Goal: Task Accomplishment & Management: Use online tool/utility

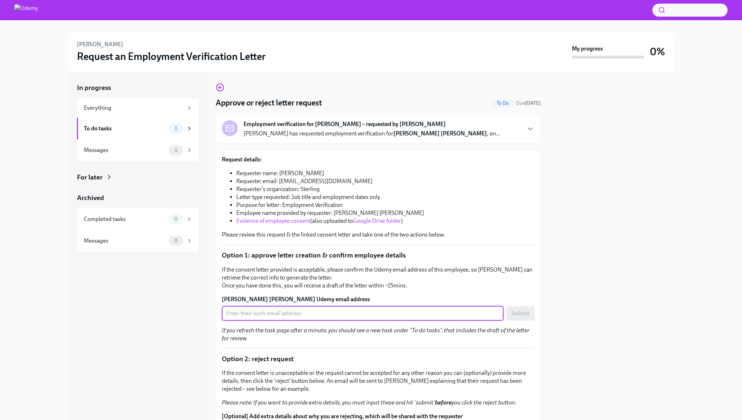
click at [296, 313] on input "Alexandra Christine Sardarian's Udemy email address" at bounding box center [363, 313] width 282 height 14
paste input "alexandra.sardarian@udemy.com"
type input "alexandra.sardarian@udemy.com"
click at [512, 315] on span "Submit" at bounding box center [521, 313] width 18 height 7
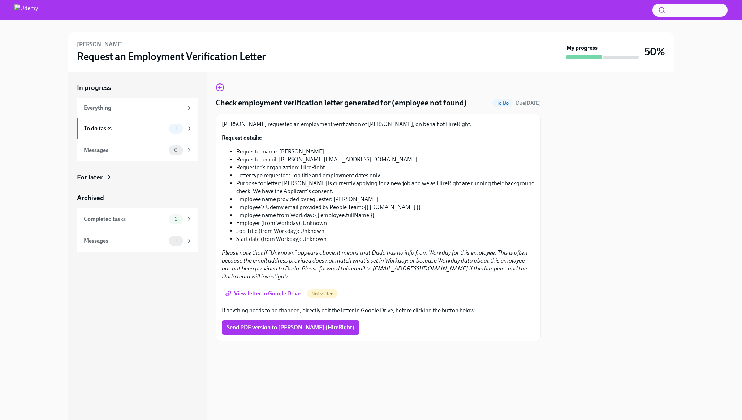
click at [264, 290] on span "View letter in Google Drive" at bounding box center [264, 293] width 74 height 7
drag, startPoint x: 222, startPoint y: 125, endPoint x: 270, endPoint y: 128, distance: 48.1
click at [270, 128] on p "Monika Piwowarska requested an employment verification of Jonathan Raymond Crem…" at bounding box center [378, 124] width 313 height 8
copy p "Monika Piwowarska"
click at [347, 202] on li "Employee name provided by requester: Jonathan Raymond Cremin" at bounding box center [385, 199] width 298 height 8
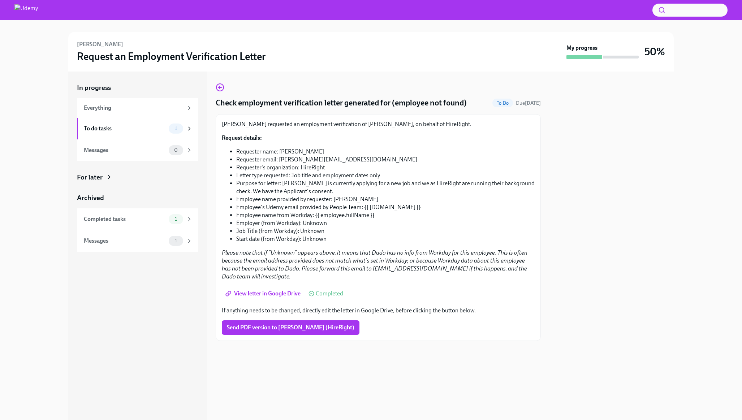
click at [345, 201] on li "Employee name provided by requester: Jonathan Raymond Cremin" at bounding box center [385, 199] width 298 height 8
drag, startPoint x: 342, startPoint y: 199, endPoint x: 401, endPoint y: 200, distance: 59.3
click at [401, 200] on li "Employee name provided by requester: Jonathan Raymond Cremin" at bounding box center [385, 199] width 298 height 8
copy li "Jonathan Raymond Cremin"
click at [429, 265] on em "Please note that if "Unknown" appears above, it means that Dado has no info fro…" at bounding box center [375, 264] width 306 height 31
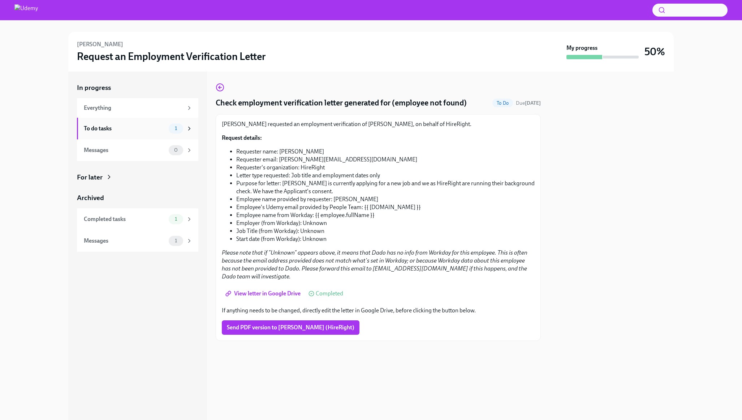
click at [116, 132] on div "To do tasks" at bounding box center [125, 129] width 82 height 8
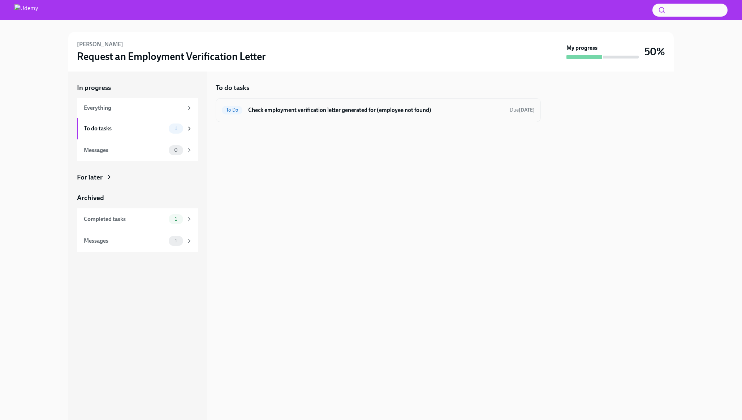
click at [304, 107] on h6 "Check employment verification letter generated for (employee not found)" at bounding box center [376, 110] width 256 height 8
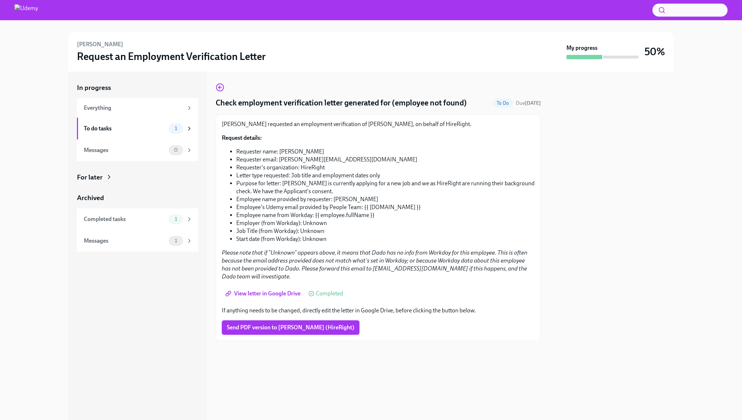
click at [283, 324] on span "Send PDF version to Monika Piwowarska (HireRight)" at bounding box center [291, 327] width 128 height 7
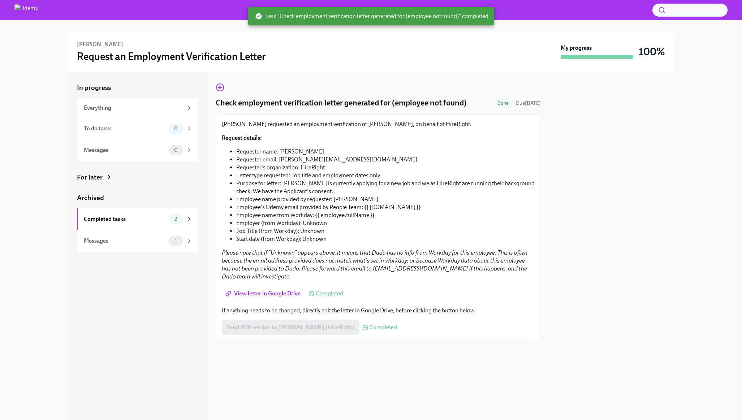
click at [365, 102] on h4 "Check employment verification letter generated for (employee not found)" at bounding box center [341, 103] width 251 height 11
click at [374, 205] on li "Employee's Udemy email provided by People Team: {{ [DOMAIN_NAME] }}" at bounding box center [385, 207] width 298 height 8
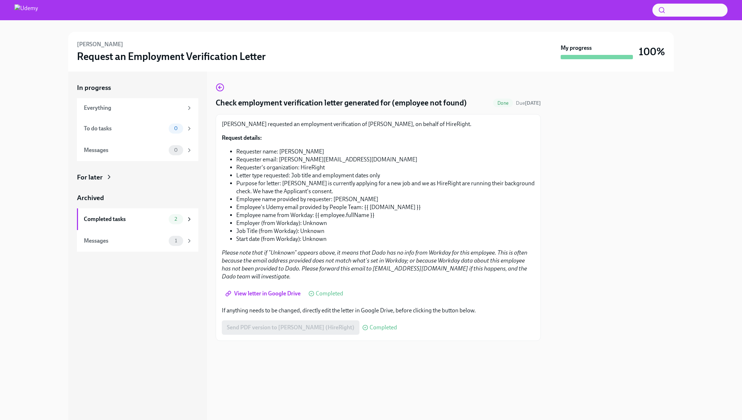
click at [418, 101] on h4 "Check employment verification letter generated for (employee not found)" at bounding box center [341, 103] width 251 height 11
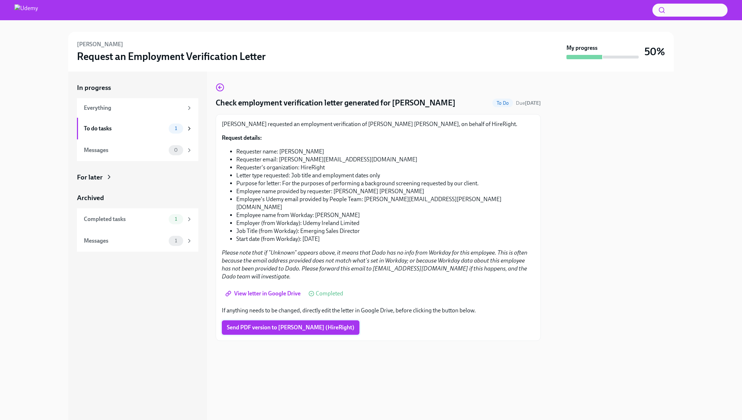
click at [305, 324] on span "Send PDF version to Paulina Gwardiak (HireRight)" at bounding box center [291, 327] width 128 height 7
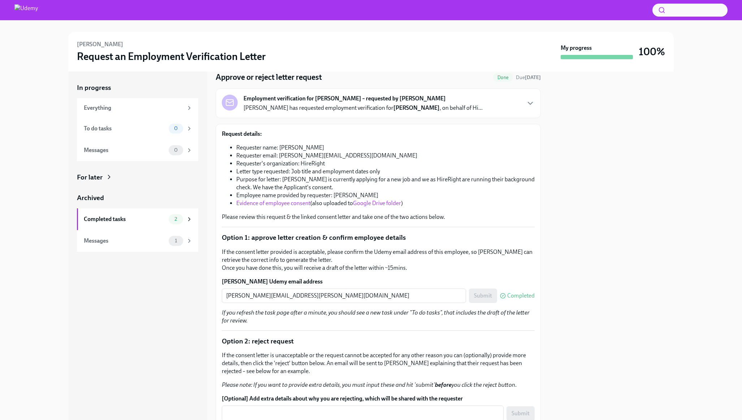
scroll to position [125, 0]
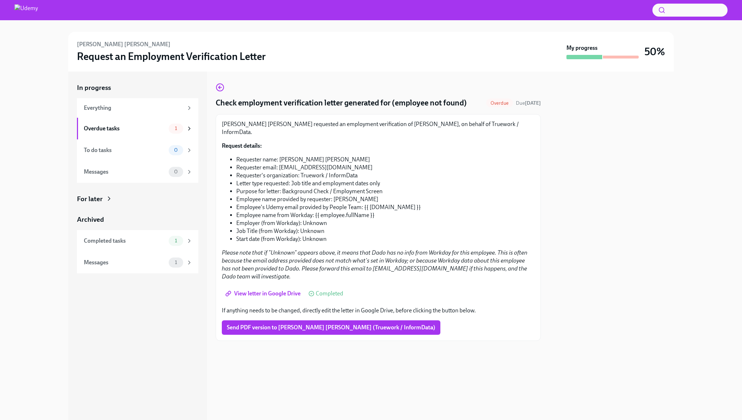
click at [274, 290] on span "View letter in Google Drive" at bounding box center [264, 293] width 74 height 7
click at [268, 227] on li "Job Title (from Workday): Unknown" at bounding box center [385, 231] width 298 height 8
click at [134, 125] on div "Overdue tasks" at bounding box center [125, 129] width 82 height 8
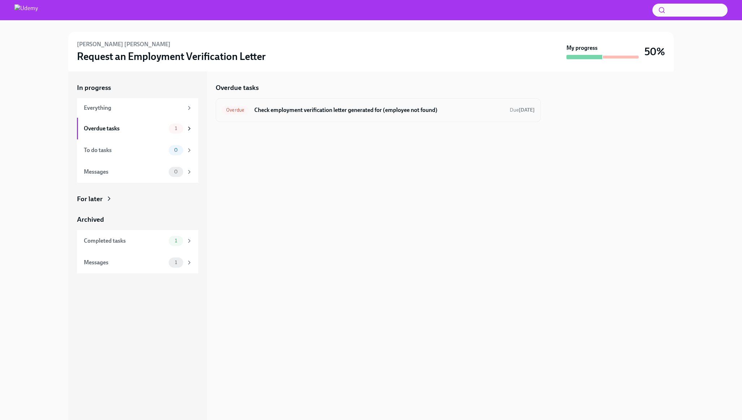
click at [293, 107] on h6 "Check employment verification letter generated for (employee not found)" at bounding box center [379, 110] width 250 height 8
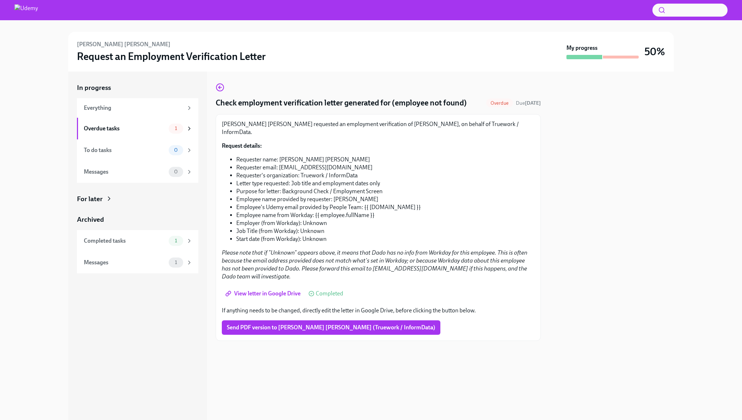
click at [265, 290] on span "View letter in Google Drive" at bounding box center [264, 293] width 74 height 7
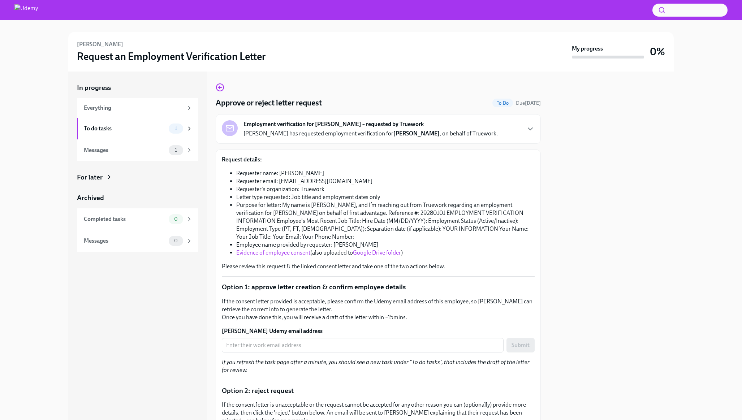
click at [302, 179] on li "Requester email: [EMAIL_ADDRESS][DOMAIN_NAME]" at bounding box center [385, 181] width 298 height 8
click at [330, 245] on li "Employee name provided by requester: [PERSON_NAME]" at bounding box center [385, 245] width 298 height 8
drag, startPoint x: 333, startPoint y: 245, endPoint x: 385, endPoint y: 246, distance: 52.4
click at [385, 246] on li "Employee name provided by requester: [PERSON_NAME]" at bounding box center [385, 245] width 298 height 8
drag, startPoint x: 382, startPoint y: 244, endPoint x: 335, endPoint y: 246, distance: 47.0
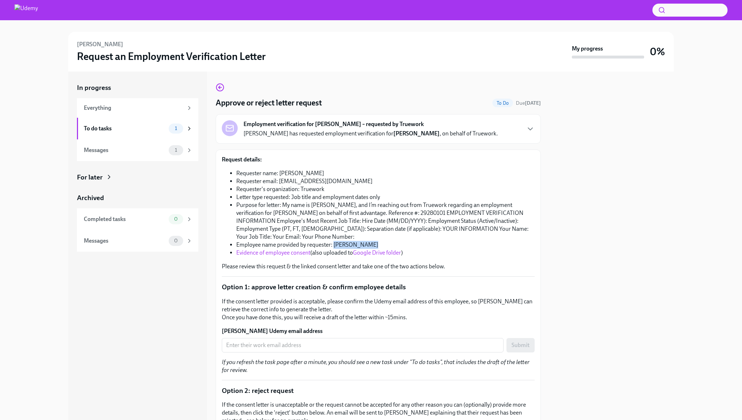
click at [335, 246] on li "Employee name provided by requester: [PERSON_NAME]" at bounding box center [385, 245] width 298 height 8
copy li "[PERSON_NAME]"
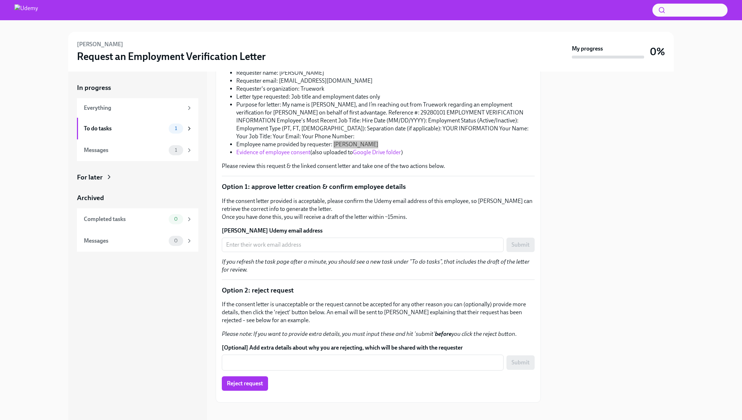
scroll to position [110, 0]
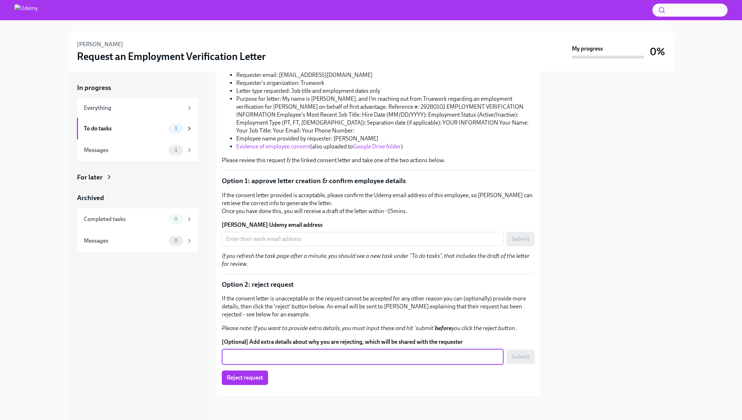
click at [275, 353] on textarea "[Optional] Add extra details about why you are rejecting, which will be shared …" at bounding box center [362, 357] width 273 height 9
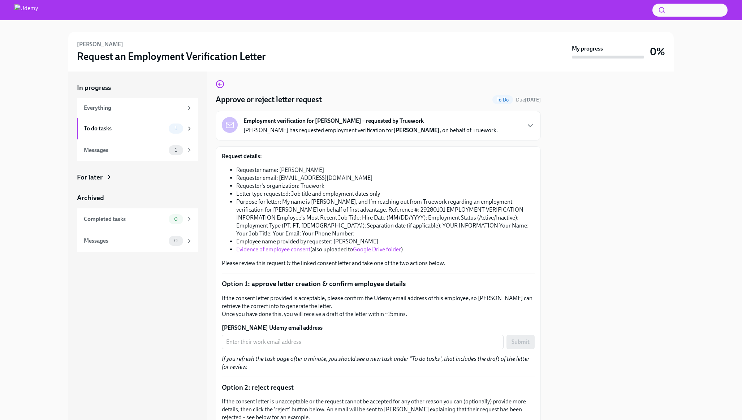
click at [389, 215] on li "Purpose for letter: My name is Nelson, and I’m reaching out from Truework regar…" at bounding box center [385, 218] width 298 height 40
click at [259, 250] on link "Evidence of employee consent" at bounding box center [273, 249] width 74 height 7
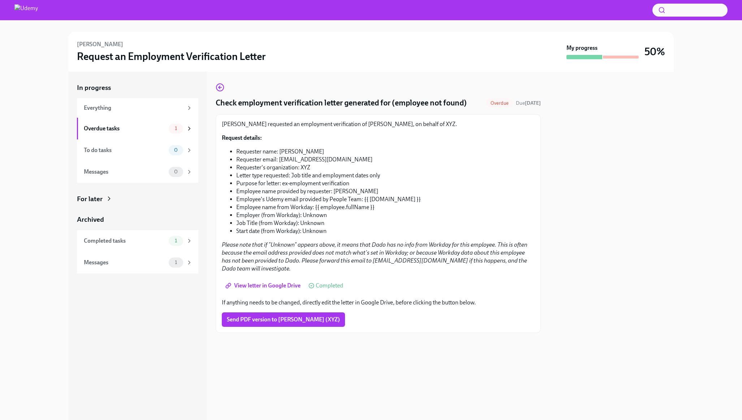
click at [313, 229] on li "Start date (from Workday): Unknown" at bounding box center [385, 231] width 298 height 8
click at [331, 182] on li "Purpose for letter: ex-employment verification" at bounding box center [385, 184] width 298 height 8
drag, startPoint x: 333, startPoint y: 191, endPoint x: 371, endPoint y: 192, distance: 37.9
click at [371, 192] on li "Employee name provided by requester: [PERSON_NAME]" at bounding box center [385, 192] width 298 height 8
copy li "[PERSON_NAME]"
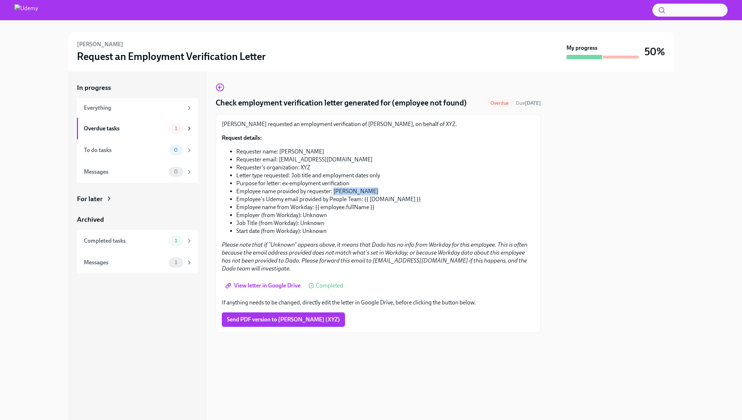
click at [272, 282] on span "View letter in Google Drive" at bounding box center [264, 285] width 74 height 7
